Goal: Communication & Community: Answer question/provide support

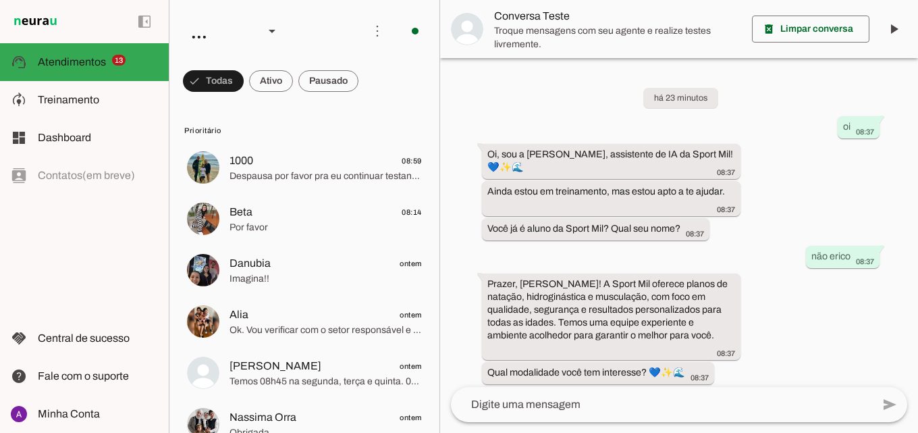
scroll to position [477, 0]
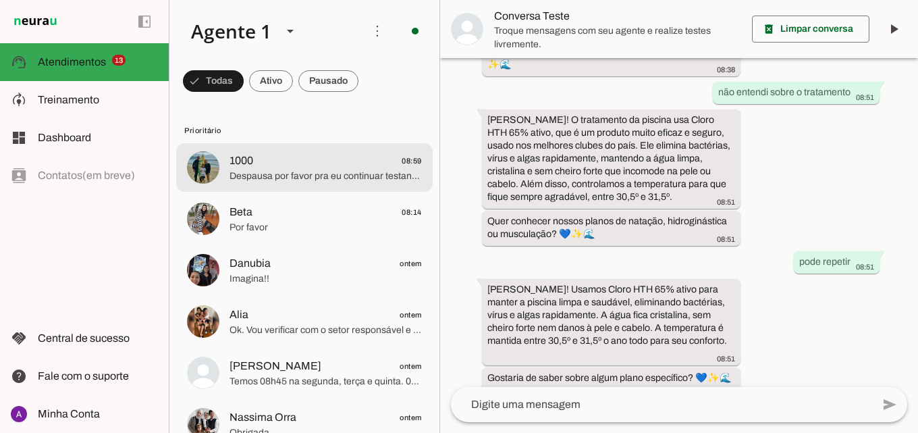
click at [283, 188] on md-item "1000 08:59 Despausa por favor pra eu continuar testando" at bounding box center [304, 167] width 256 height 49
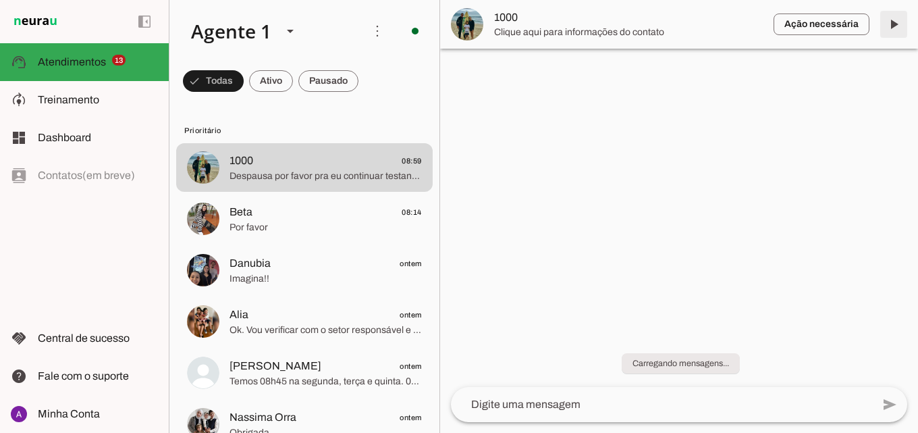
click at [896, 24] on span at bounding box center [893, 24] width 32 height 32
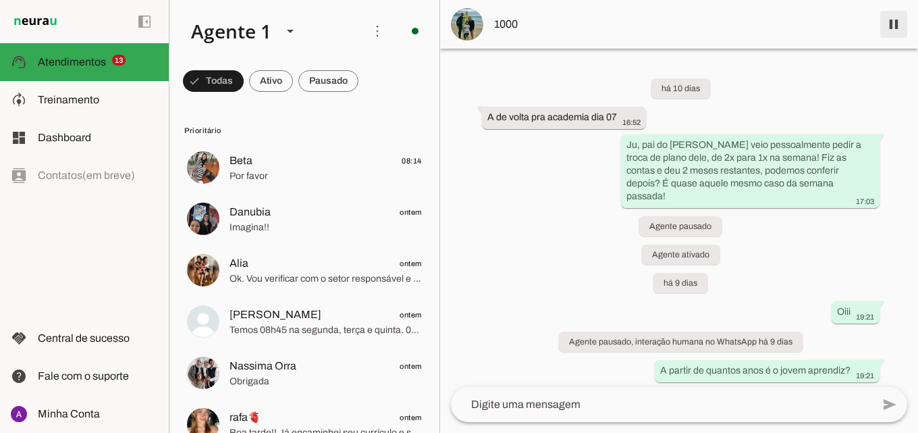
click at [893, 22] on span at bounding box center [893, 24] width 32 height 32
click at [896, 23] on span at bounding box center [893, 24] width 32 height 32
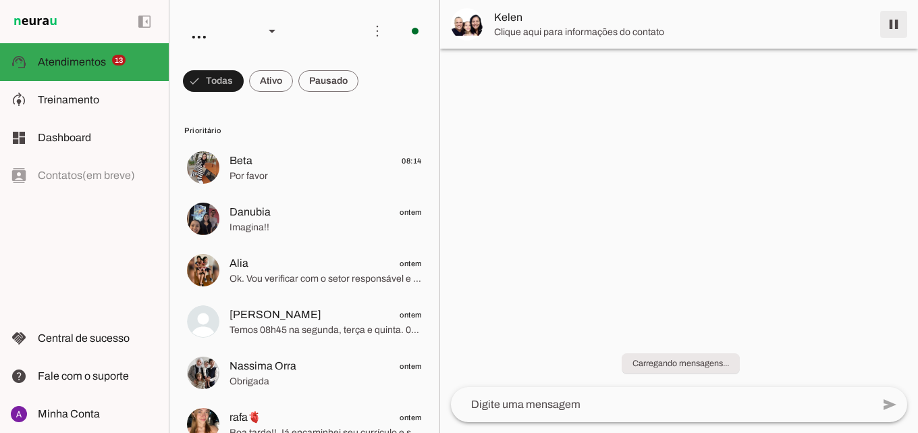
drag, startPoint x: 889, startPoint y: 17, endPoint x: 732, endPoint y: 106, distance: 180.7
click at [889, 18] on span at bounding box center [893, 24] width 32 height 32
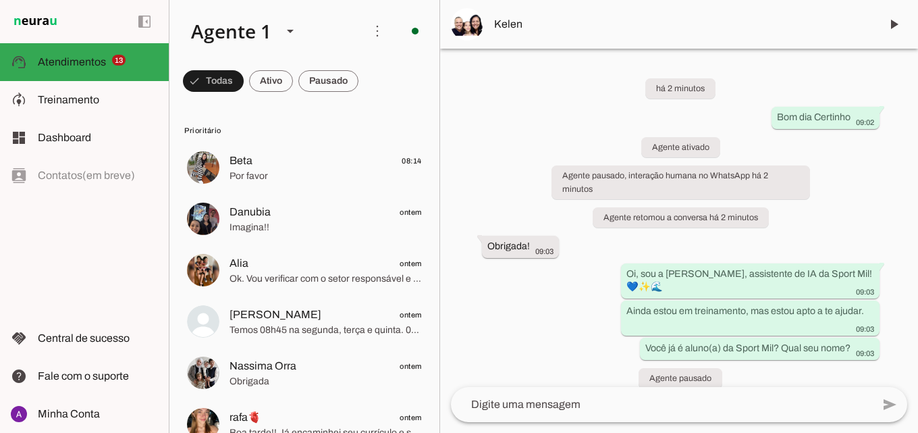
click at [475, 172] on div "há 2 minutos Bom dia Certinho 09:02 Agente ativado Agente pausado, interação hu…" at bounding box center [679, 218] width 478 height 338
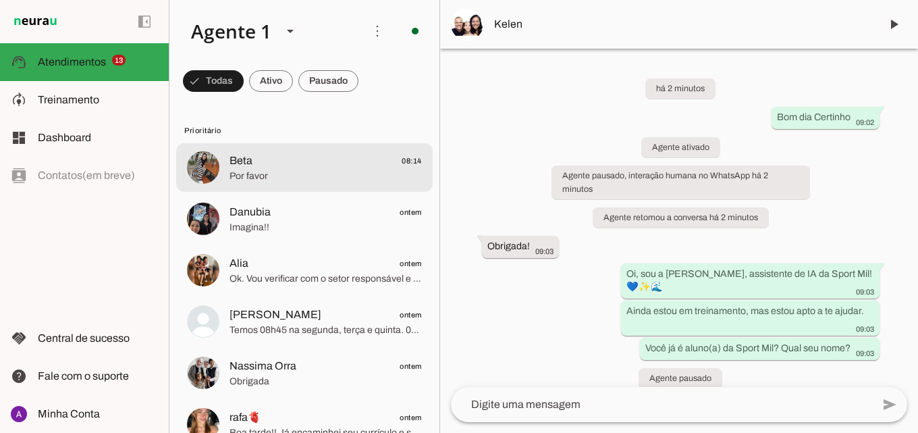
click at [310, 175] on span "Por favor" at bounding box center [325, 175] width 192 height 13
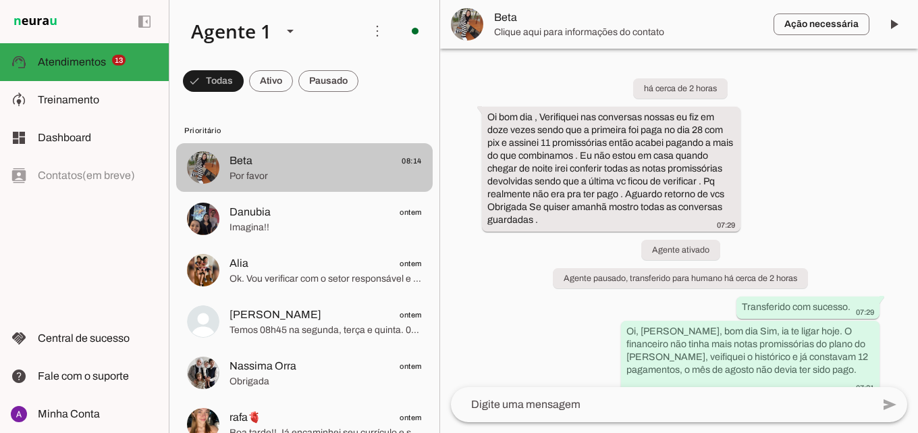
scroll to position [258, 0]
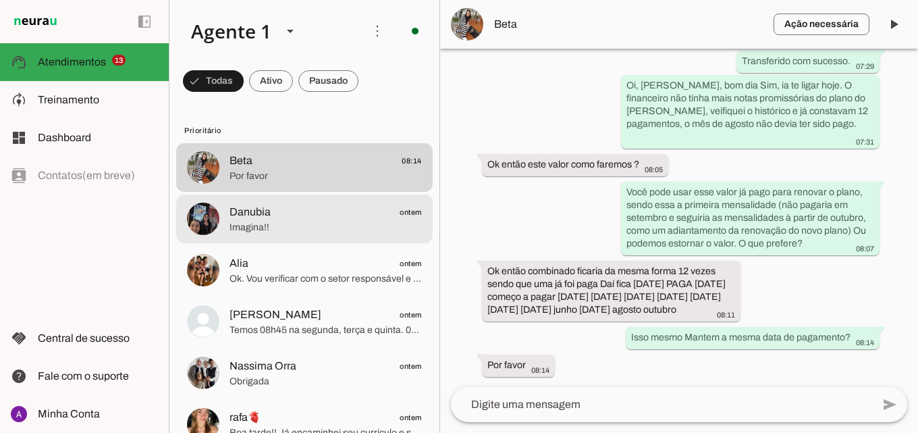
click at [327, 227] on span "Imagina!!" at bounding box center [325, 227] width 192 height 13
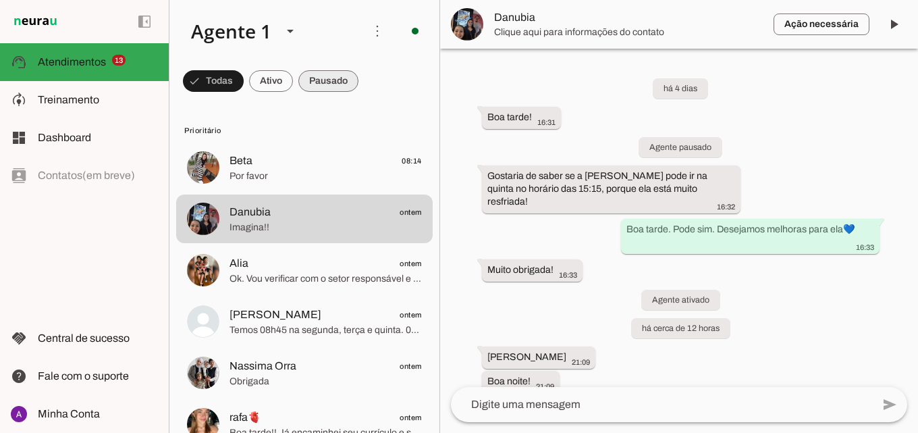
click at [244, 86] on span at bounding box center [213, 81] width 61 height 32
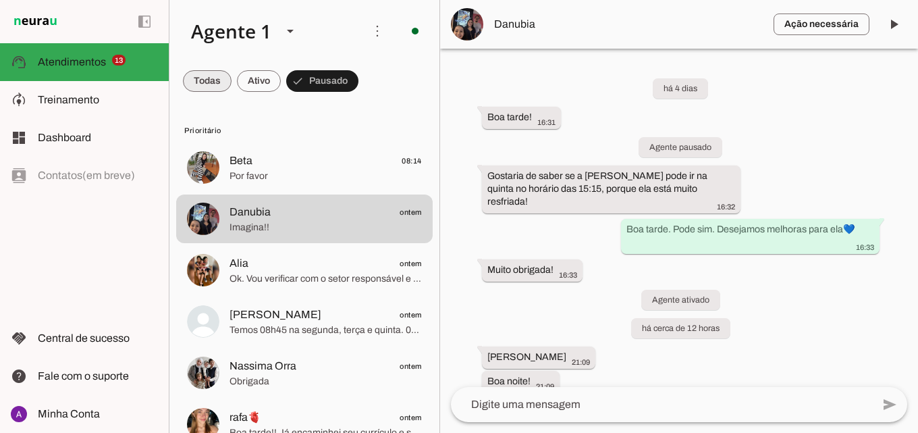
click at [214, 83] on span at bounding box center [207, 81] width 49 height 32
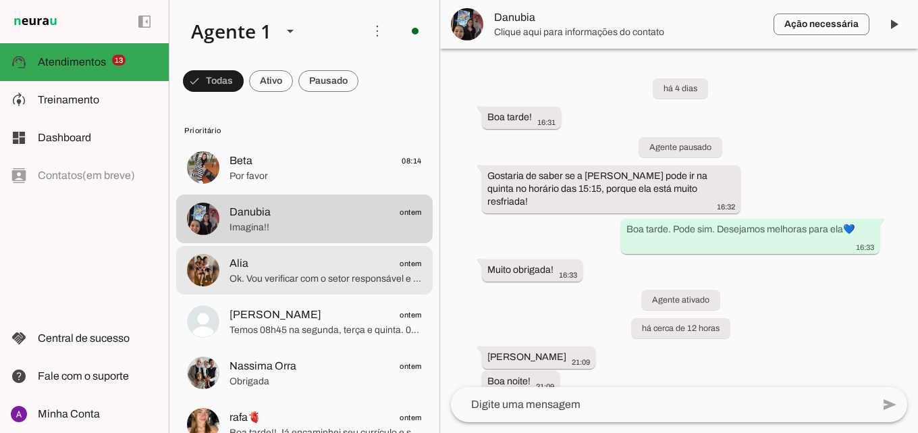
click at [294, 275] on span "Ok. Vou verificar com o setor responsável e até segunda te dou um retorno😊" at bounding box center [325, 278] width 192 height 13
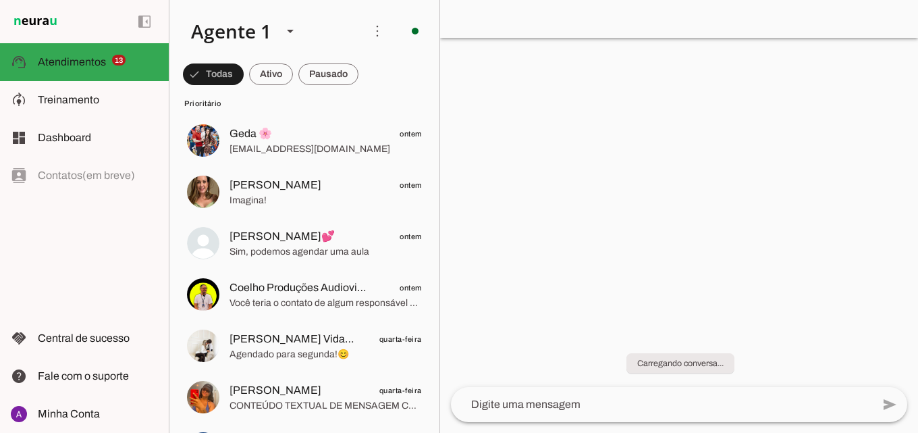
scroll to position [472, 0]
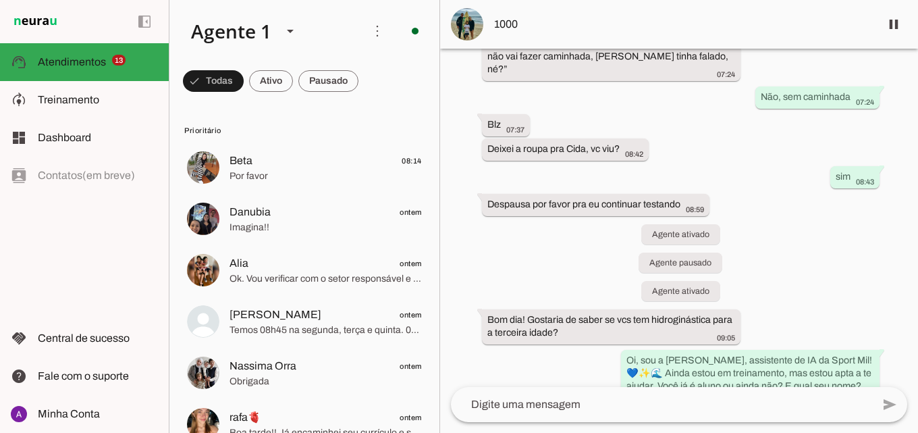
scroll to position [11431, 0]
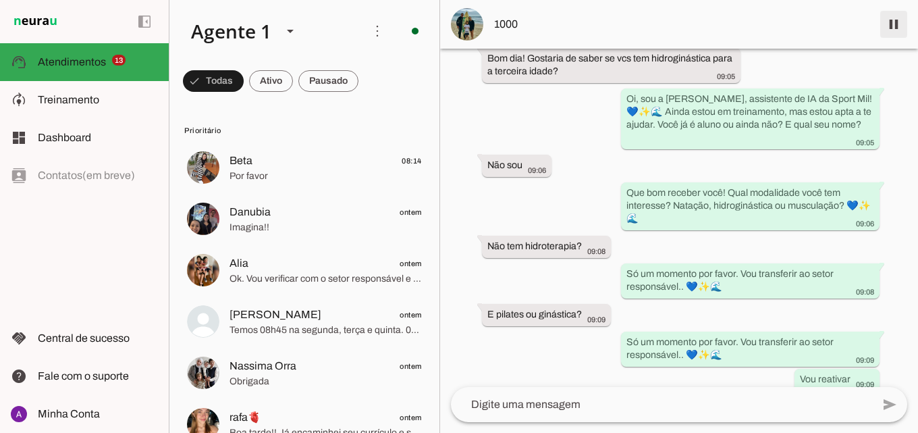
click at [898, 24] on span at bounding box center [893, 24] width 32 height 32
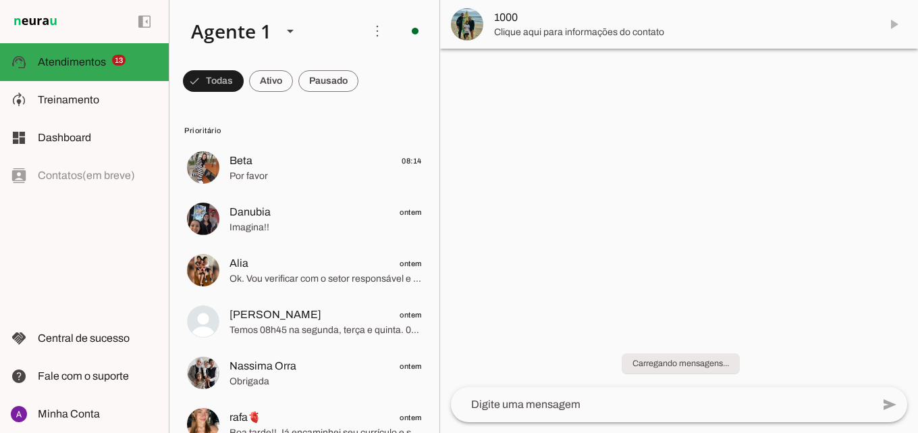
scroll to position [0, 0]
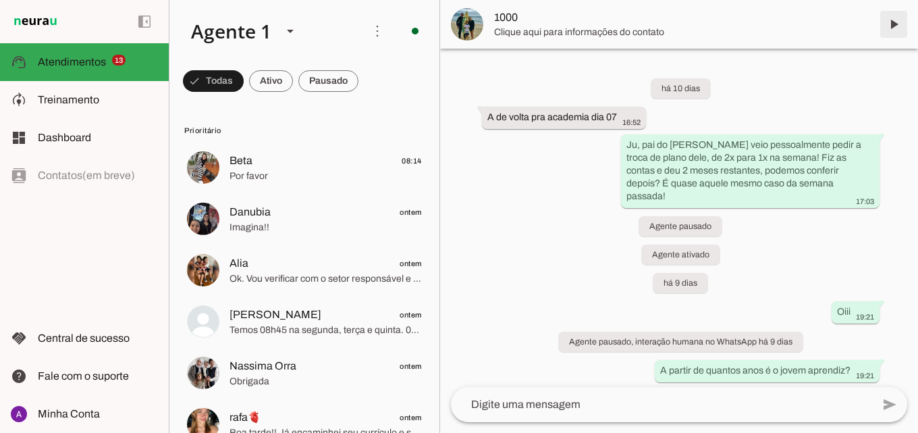
click at [901, 21] on span at bounding box center [893, 24] width 32 height 32
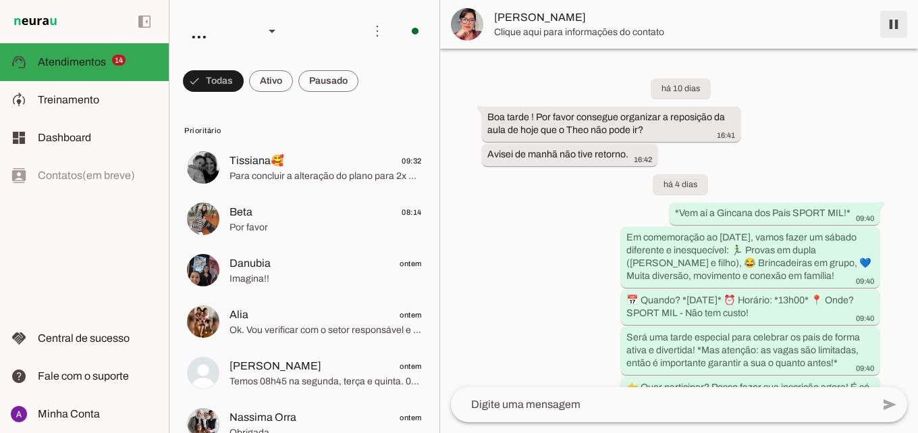
click at [904, 18] on span at bounding box center [893, 24] width 32 height 32
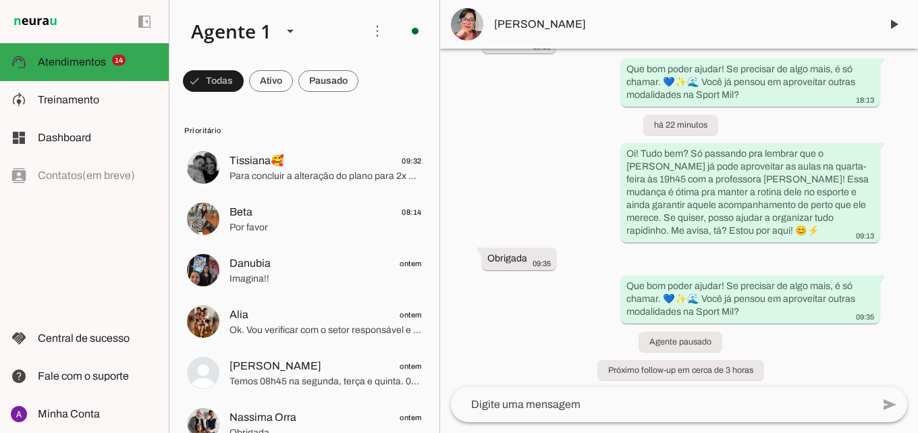
scroll to position [1357, 0]
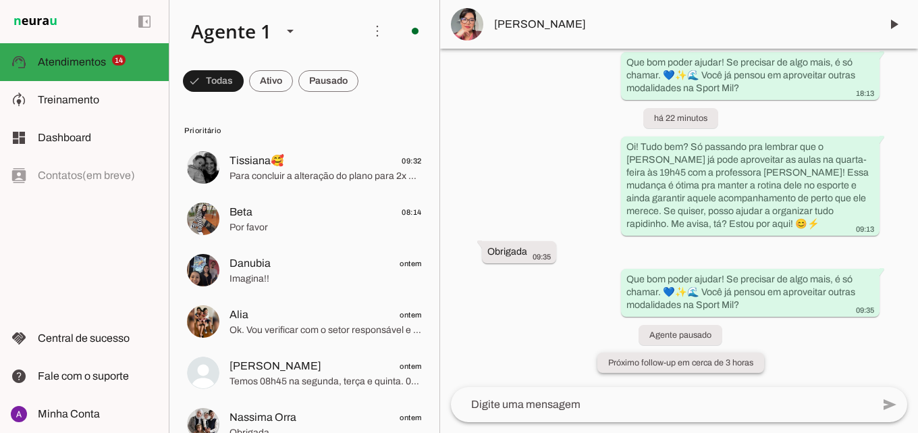
click at [0, 0] on slot "Próximo follow-up em cerca de 3 horas" at bounding box center [0, 0] width 0 height 0
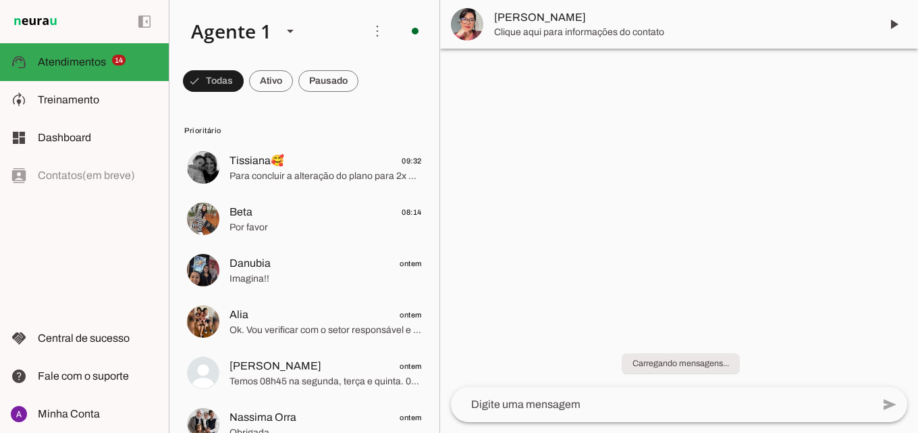
scroll to position [0, 0]
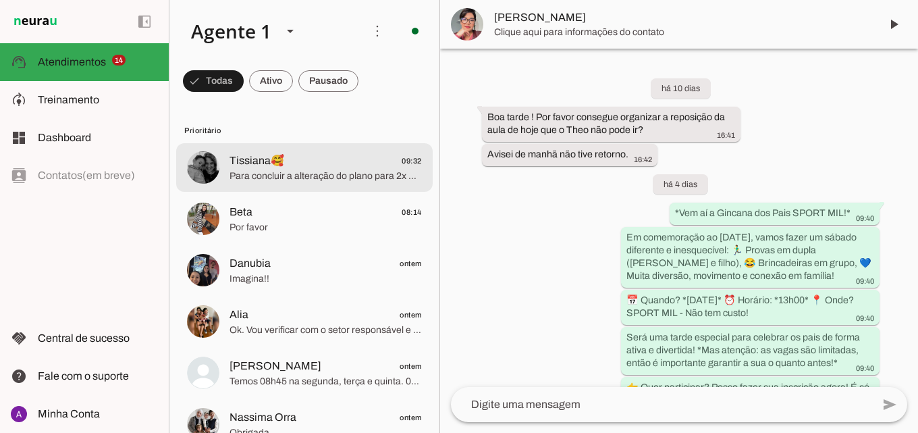
click at [240, 169] on span "Para concluir a alteração do plano para 2x por semana, é só pagar a diferença d…" at bounding box center [325, 175] width 192 height 13
